Goal: Navigation & Orientation: Find specific page/section

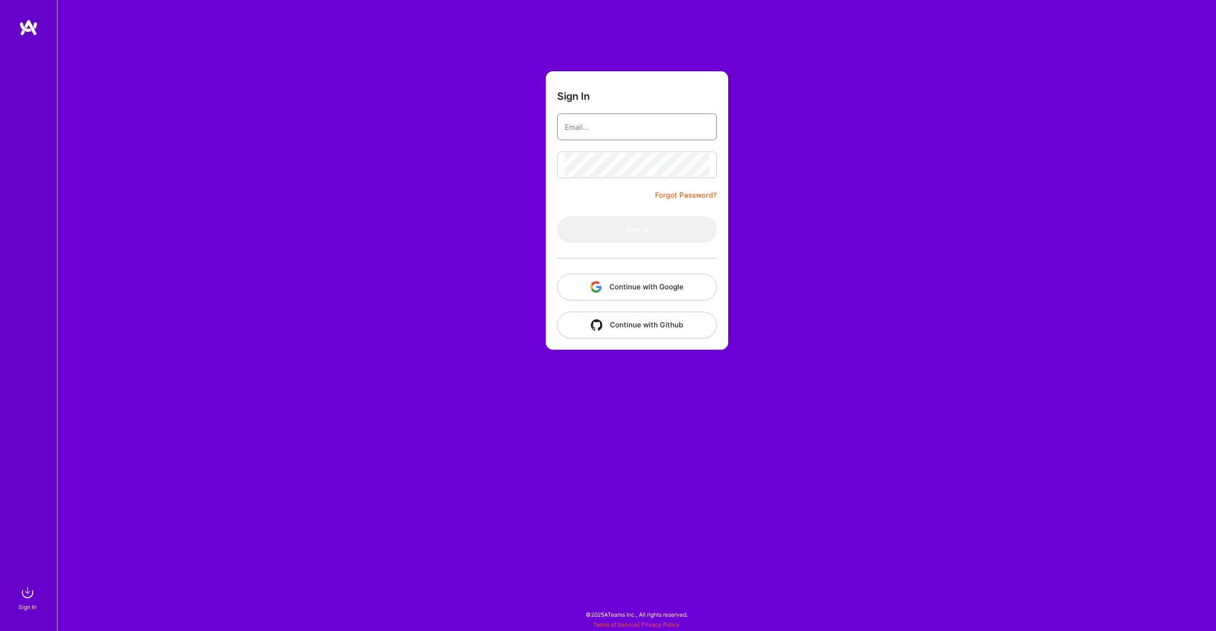
type input "[EMAIL_ADDRESS][DOMAIN_NAME]"
click at [615, 192] on form "Sign In [EMAIL_ADDRESS][DOMAIN_NAME] Forgot Password? Sign In Continue with Goo…" at bounding box center [637, 210] width 182 height 278
click at [629, 222] on button "Sign In" at bounding box center [637, 229] width 160 height 27
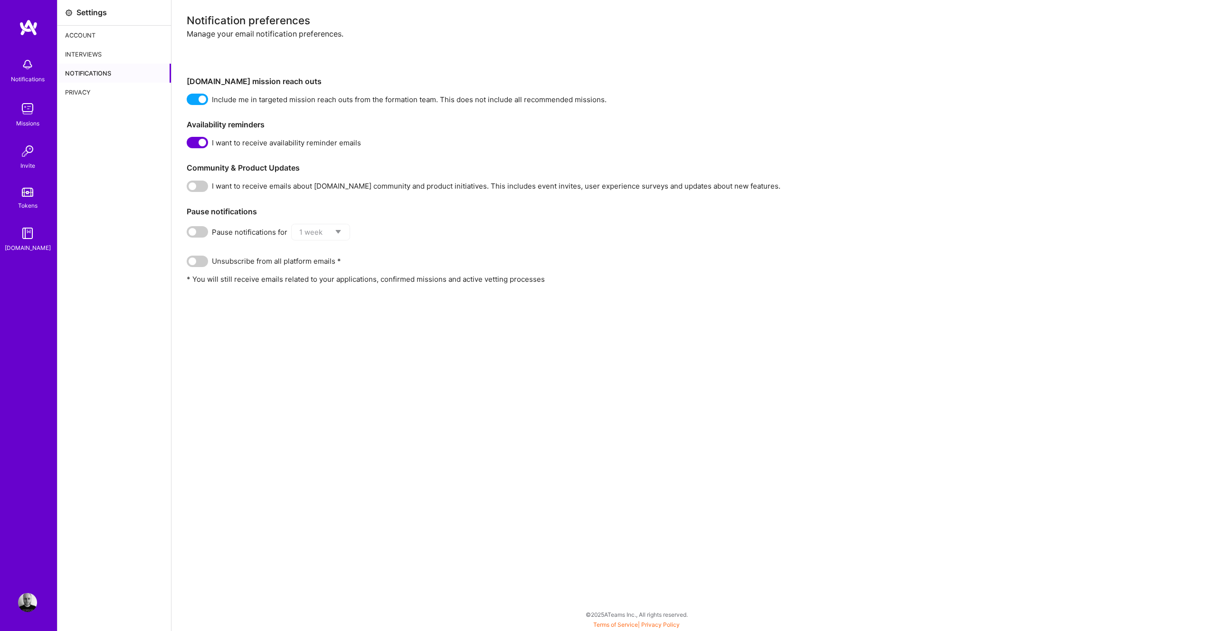
click at [24, 119] on div "Missions" at bounding box center [27, 123] width 23 height 10
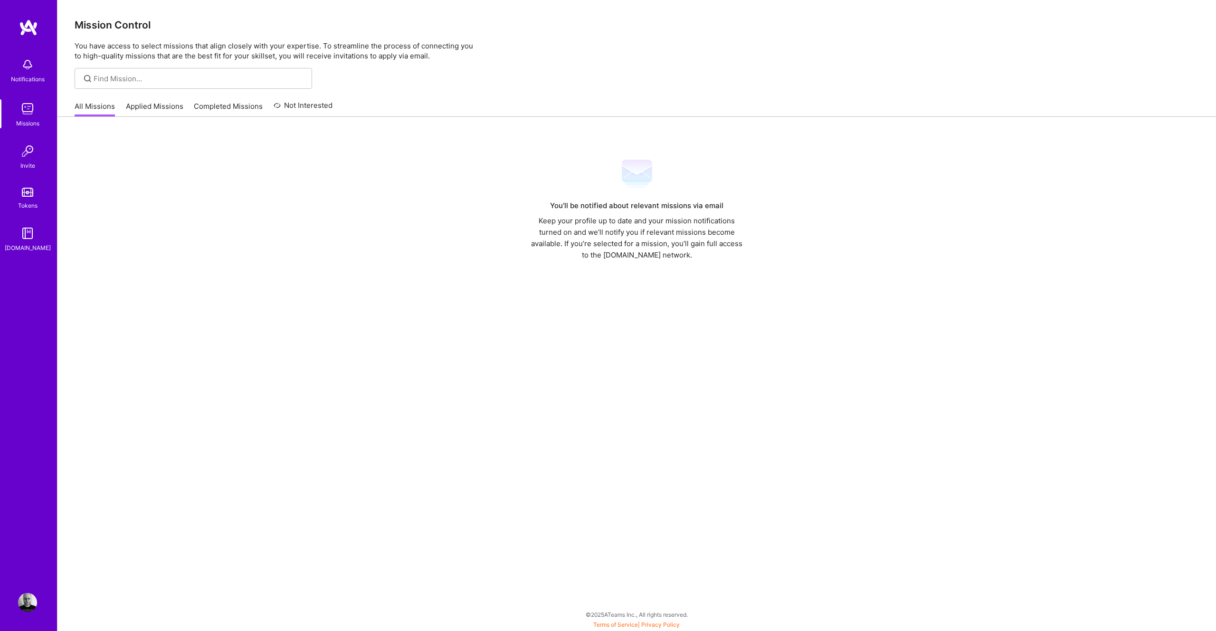
click at [151, 114] on link "Applied Missions" at bounding box center [154, 109] width 57 height 16
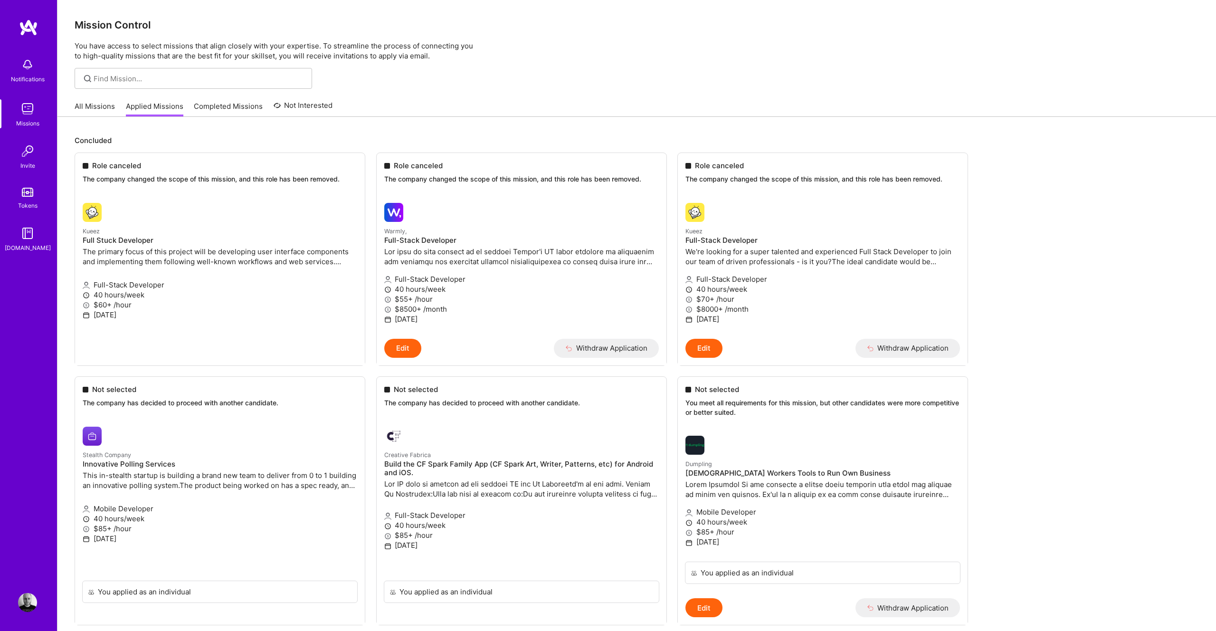
click at [232, 107] on link "Completed Missions" at bounding box center [228, 109] width 69 height 16
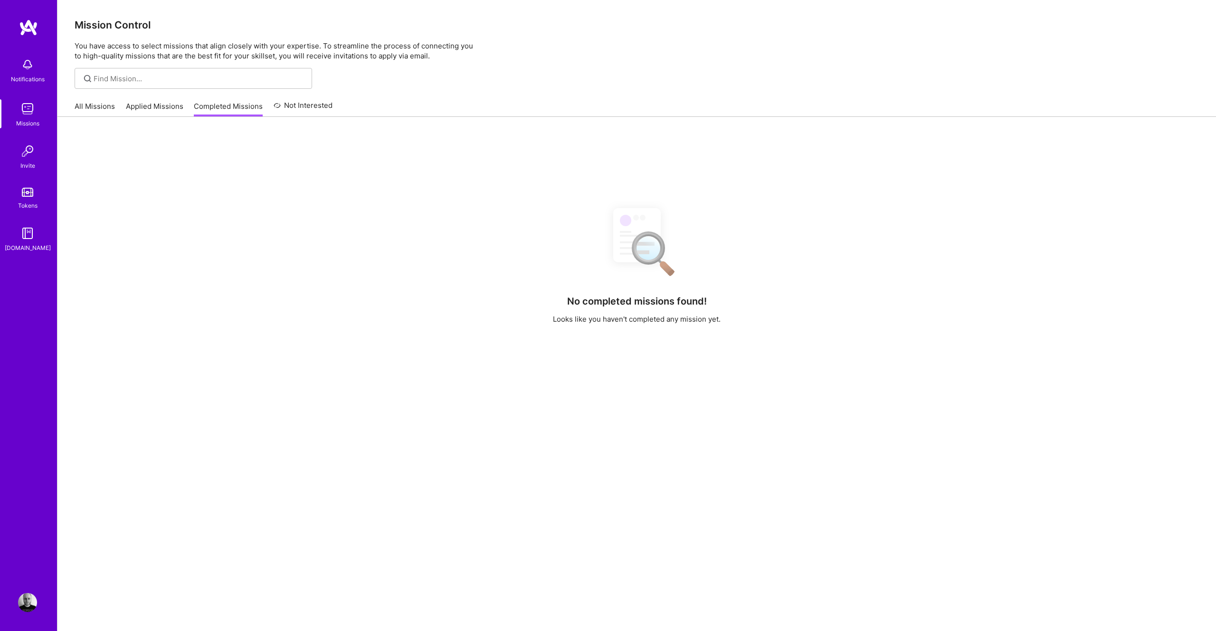
click at [81, 105] on link "All Missions" at bounding box center [95, 109] width 40 height 16
